Goal: Task Accomplishment & Management: Manage account settings

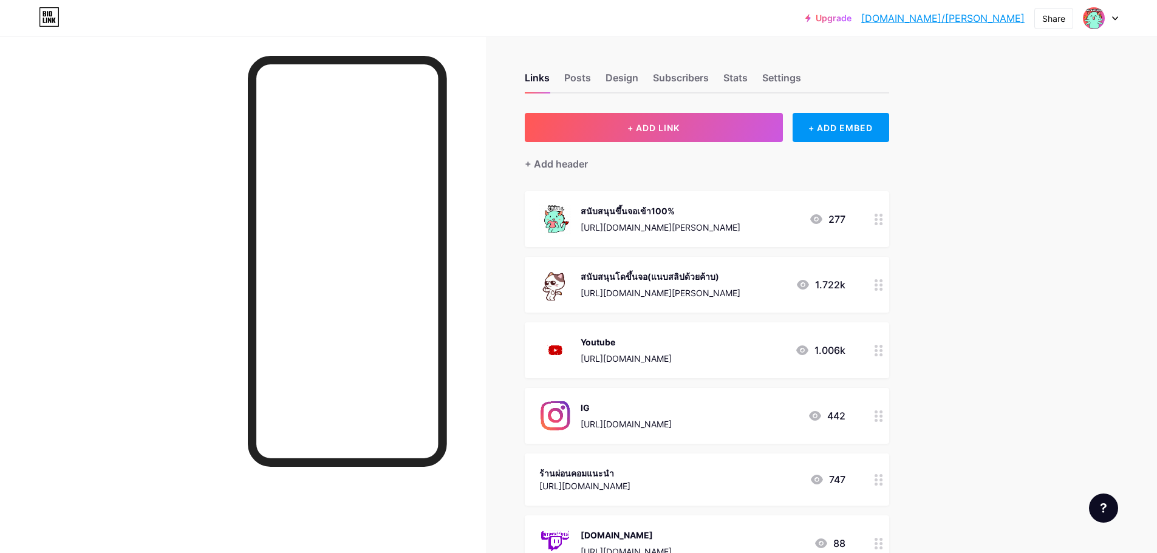
click at [968, 252] on div "Upgrade [DOMAIN_NAME]/ivorte... [DOMAIN_NAME]/[PERSON_NAME] Share Switch accoun…" at bounding box center [578, 477] width 1157 height 954
click at [682, 215] on div "สนับสนุนขึ้นจอเข้า100%" at bounding box center [661, 211] width 160 height 13
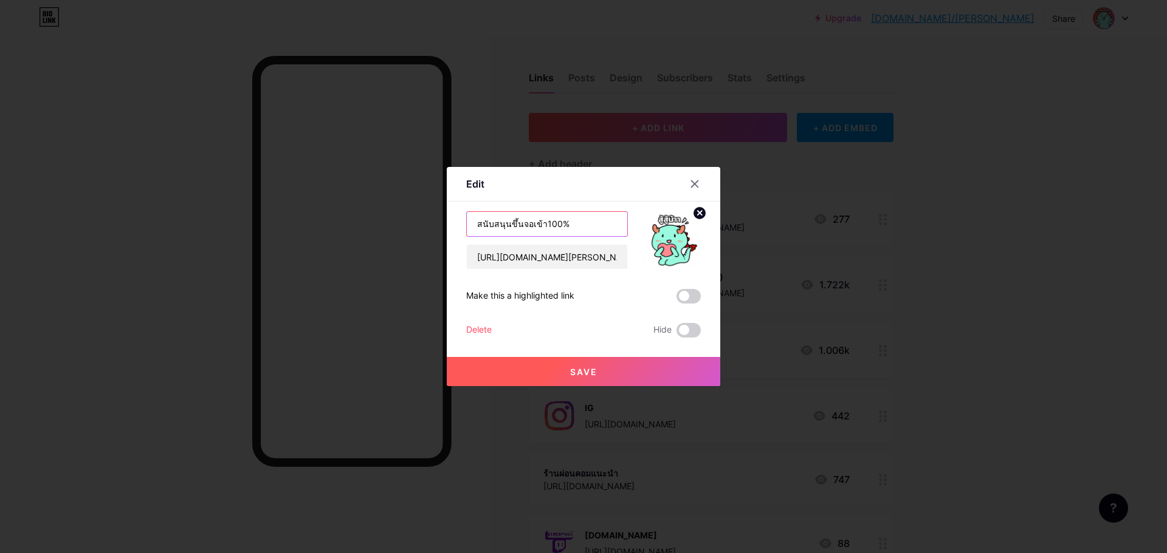
click at [519, 227] on input "สนับสนุนขึ้นจอเข้า100%" at bounding box center [547, 224] width 160 height 24
click at [509, 225] on input "สนับสนุนขึ้นจอเข้า100%" at bounding box center [547, 224] width 160 height 24
type input "สนับสนุนโดขึ้นจอเข้า100%"
click at [683, 299] on span at bounding box center [688, 296] width 24 height 15
click at [676, 300] on input "checkbox" at bounding box center [676, 300] width 0 height 0
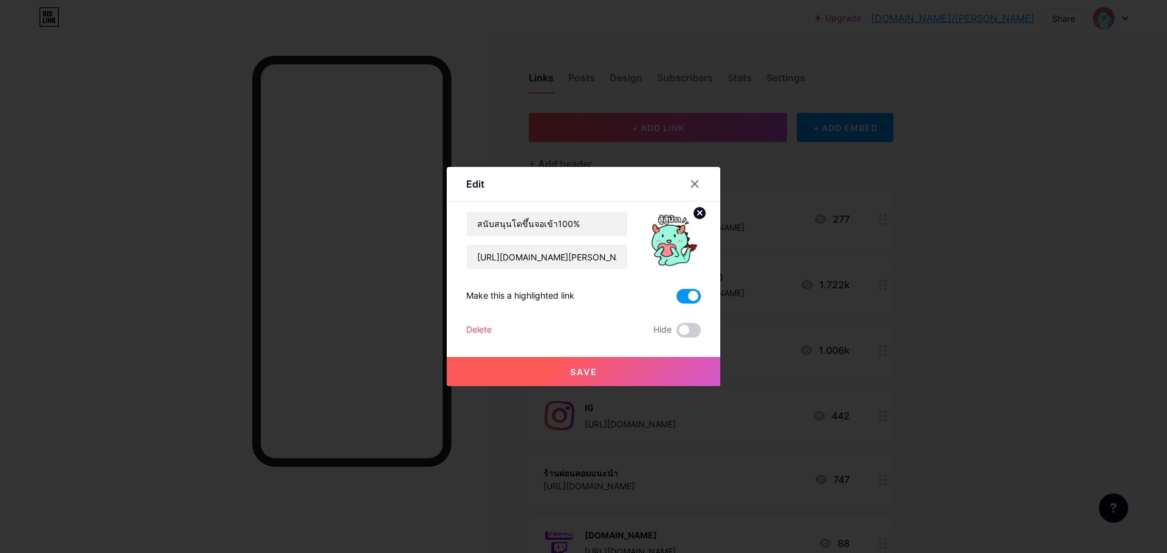
click at [595, 368] on span "Save" at bounding box center [583, 372] width 27 height 10
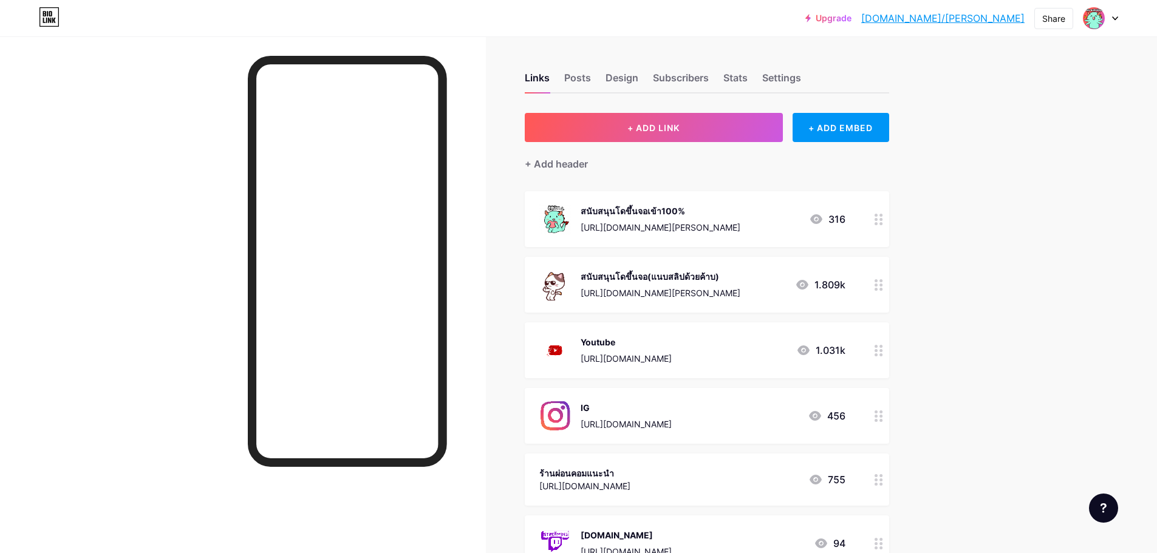
click at [997, 245] on div "Upgrade [DOMAIN_NAME]/ivorte... [DOMAIN_NAME]/[PERSON_NAME] Share Switch accoun…" at bounding box center [578, 477] width 1157 height 954
